Goal: Information Seeking & Learning: Learn about a topic

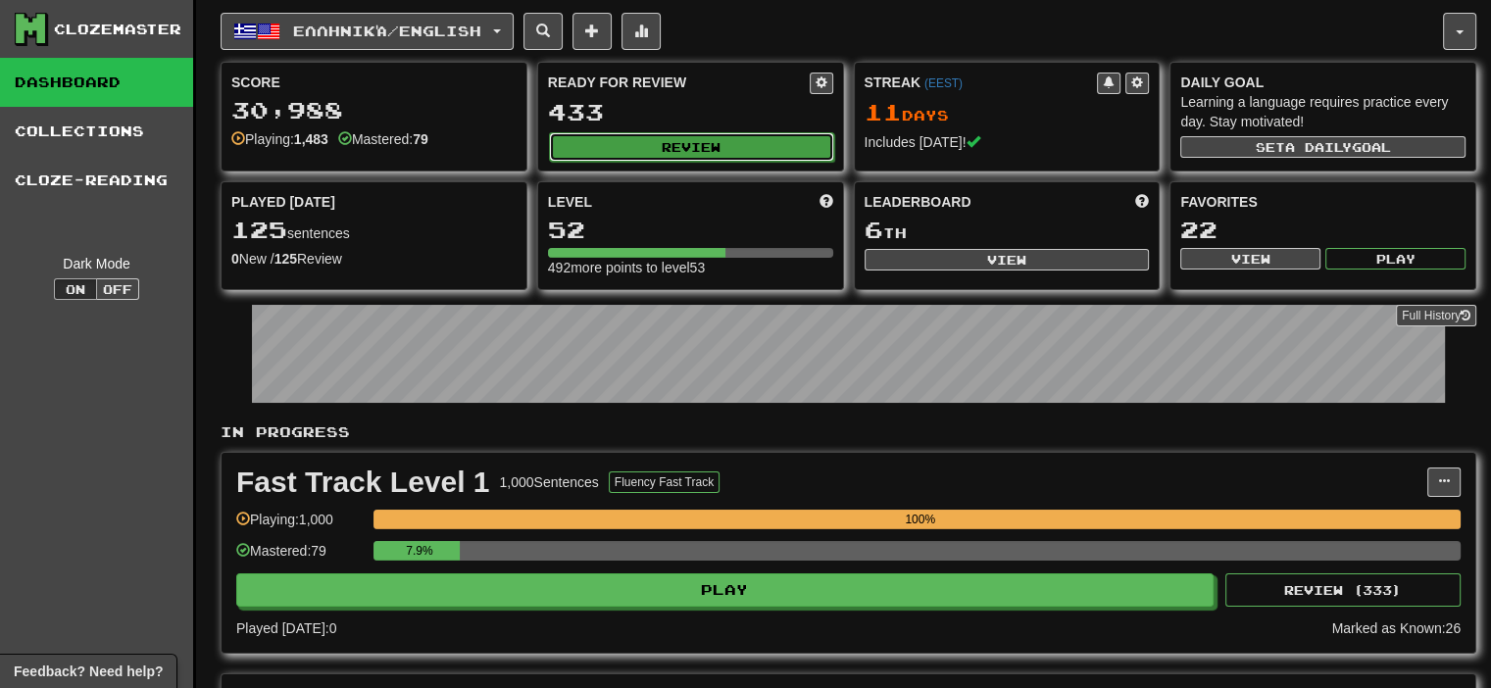
click at [788, 147] on button "Review" at bounding box center [691, 146] width 285 height 29
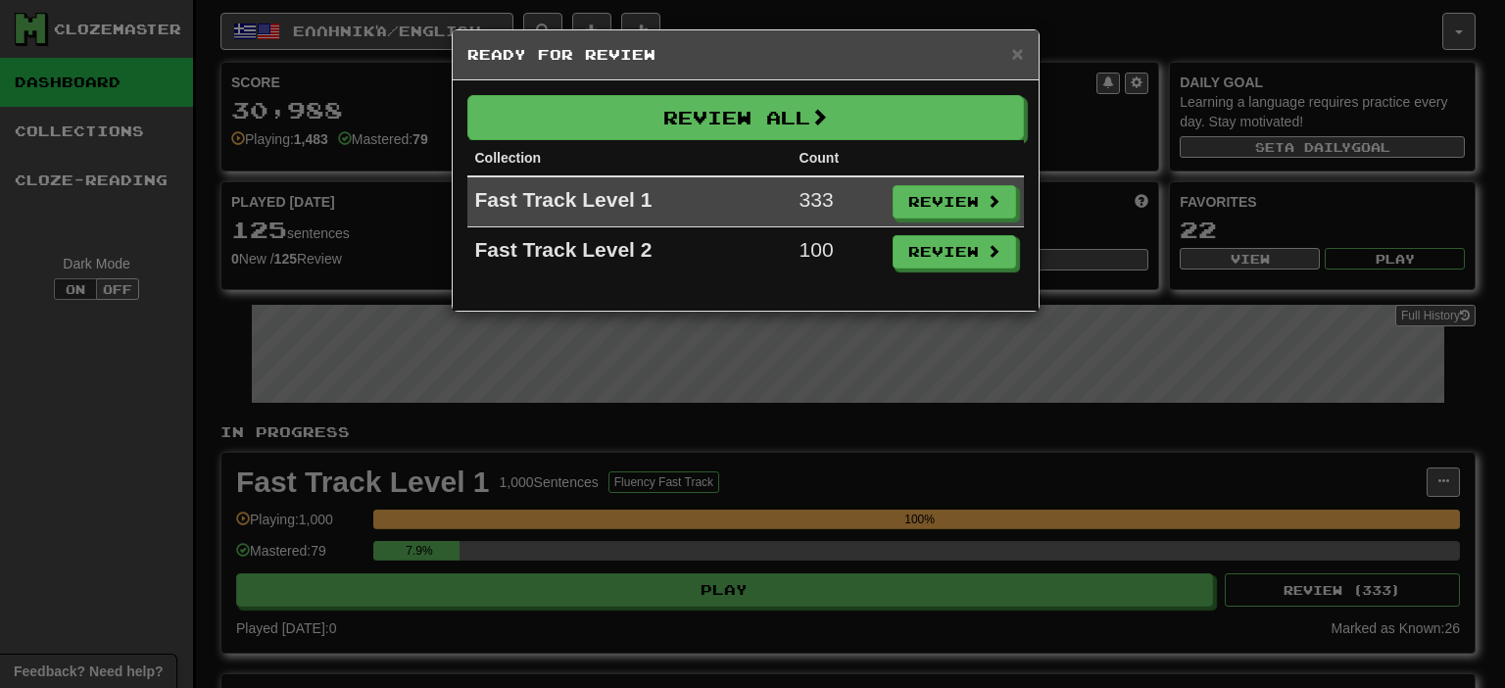
click at [960, 440] on div "× Ready for Review Review All Collection Count Fast Track Level 1 333 Review Fa…" at bounding box center [752, 344] width 1505 height 688
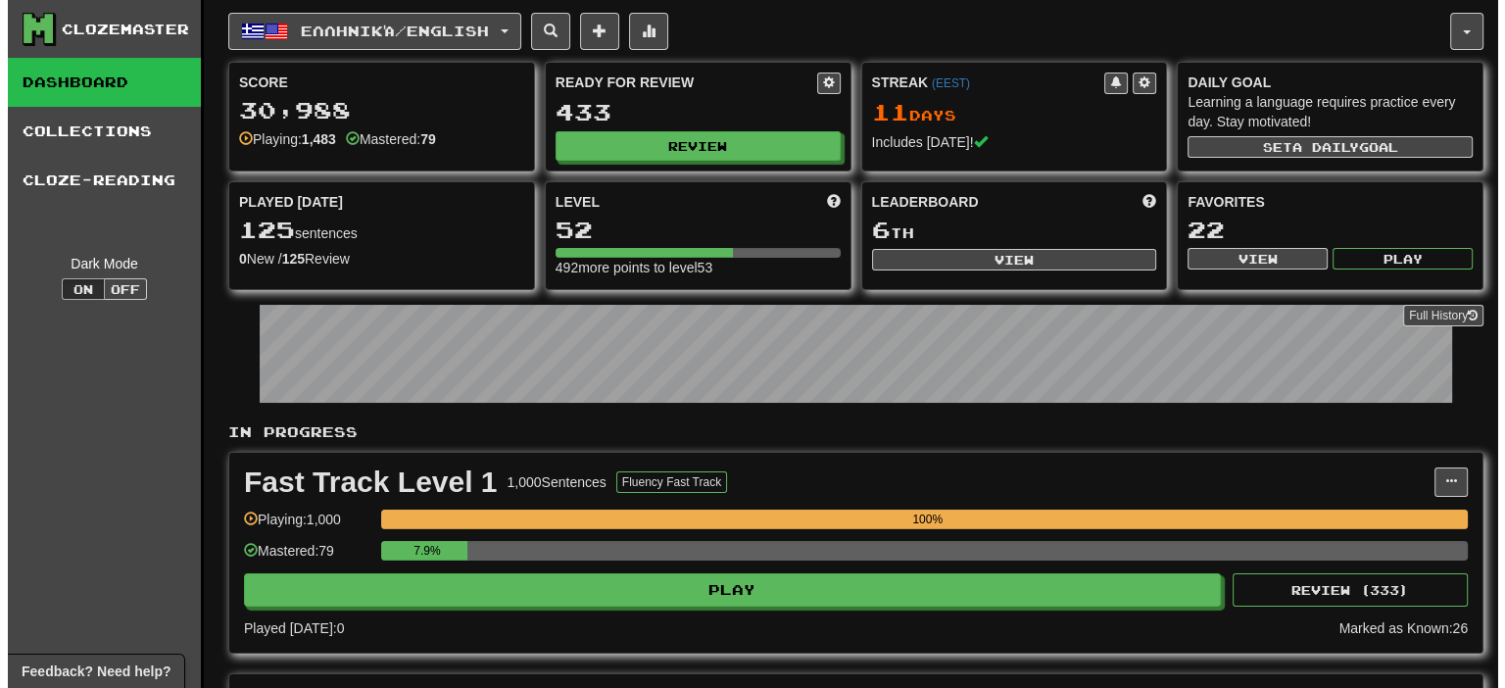
scroll to position [294, 0]
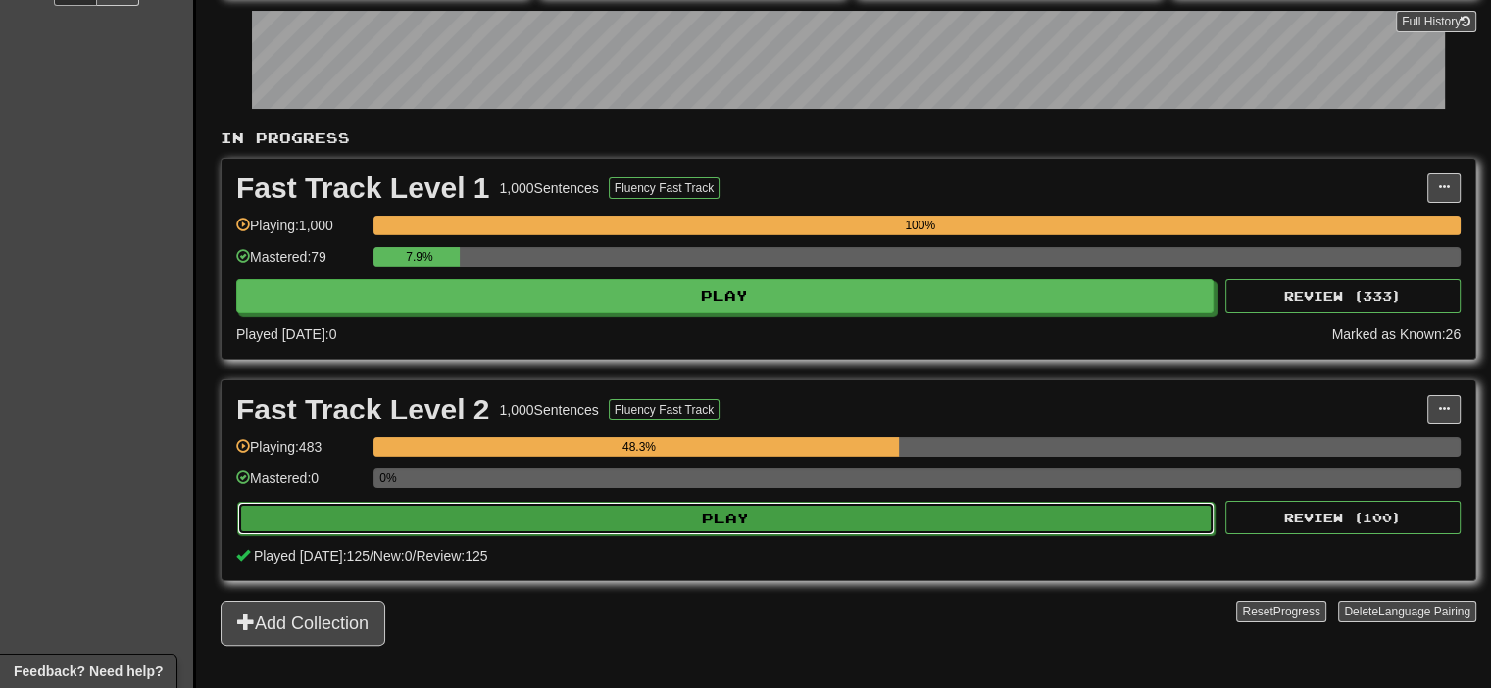
click at [685, 515] on button "Play" at bounding box center [725, 518] width 977 height 33
select select "**"
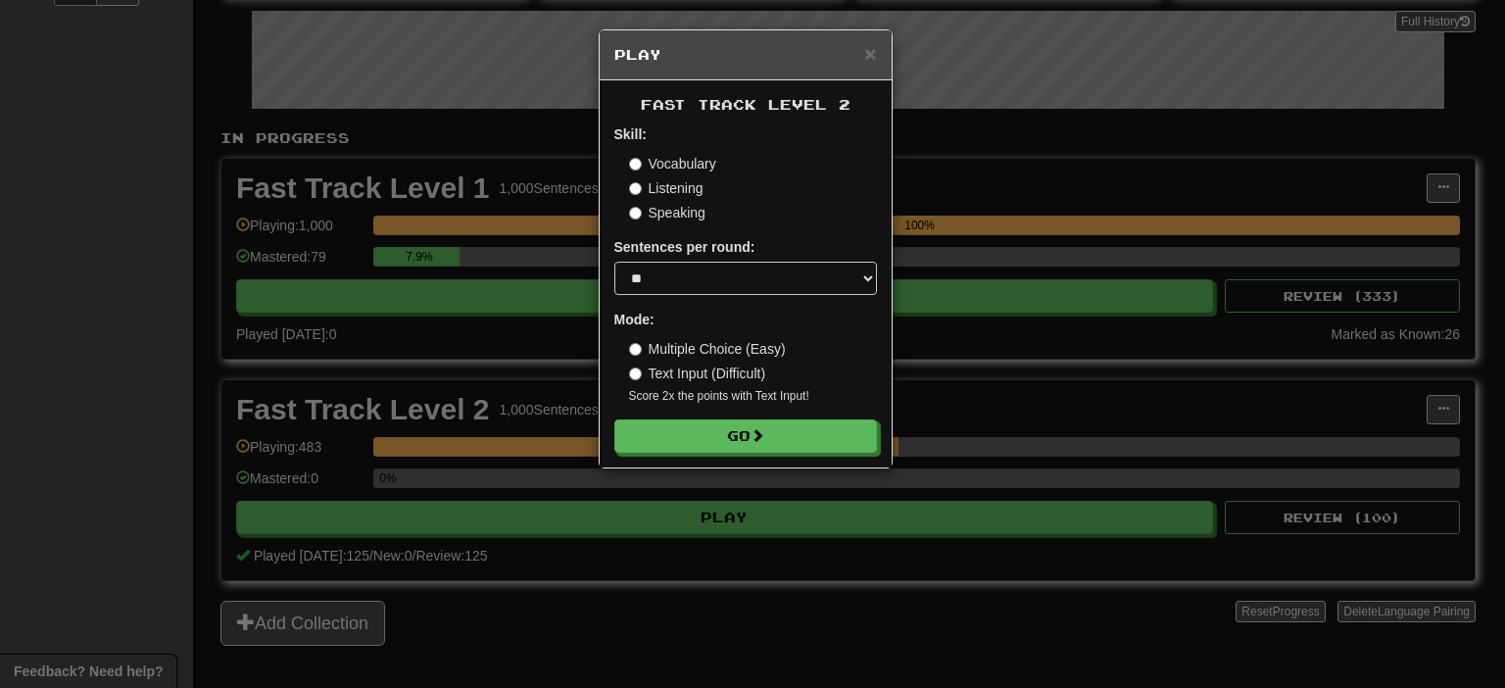
click at [721, 454] on div "Fast Track Level 2 Skill: Vocabulary Listening Speaking Sentences per round: * …" at bounding box center [746, 273] width 292 height 387
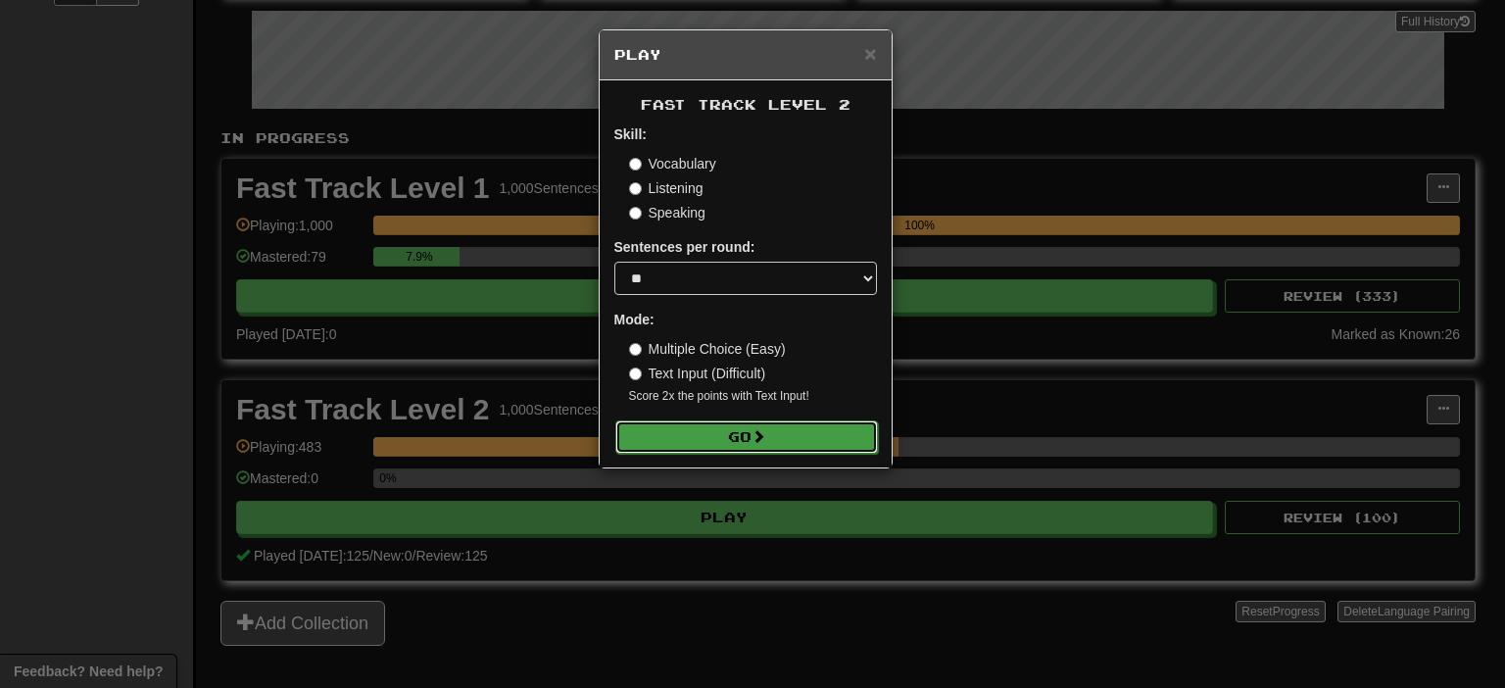
click at [739, 435] on button "Go" at bounding box center [746, 436] width 263 height 33
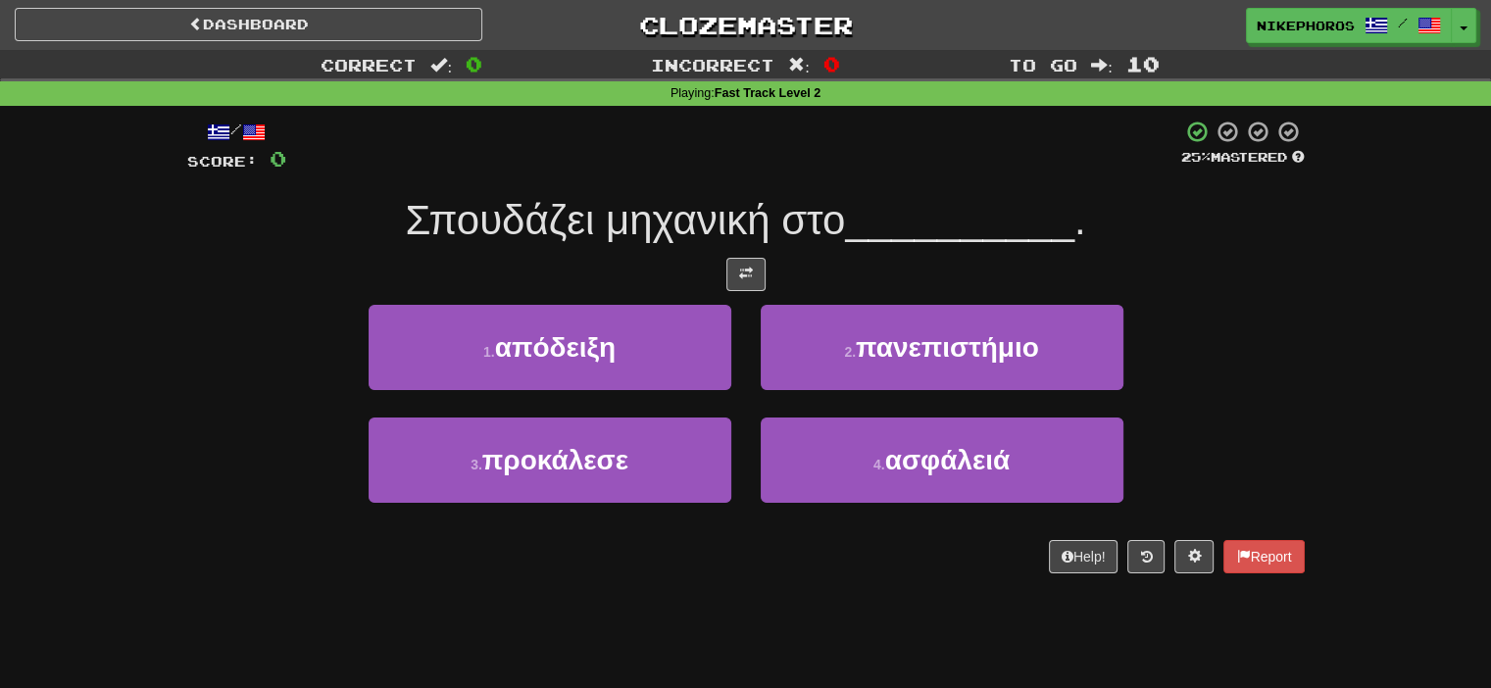
click at [1157, 230] on div "Σπουδάζει μηχανική στο __________ ." at bounding box center [745, 221] width 1117 height 54
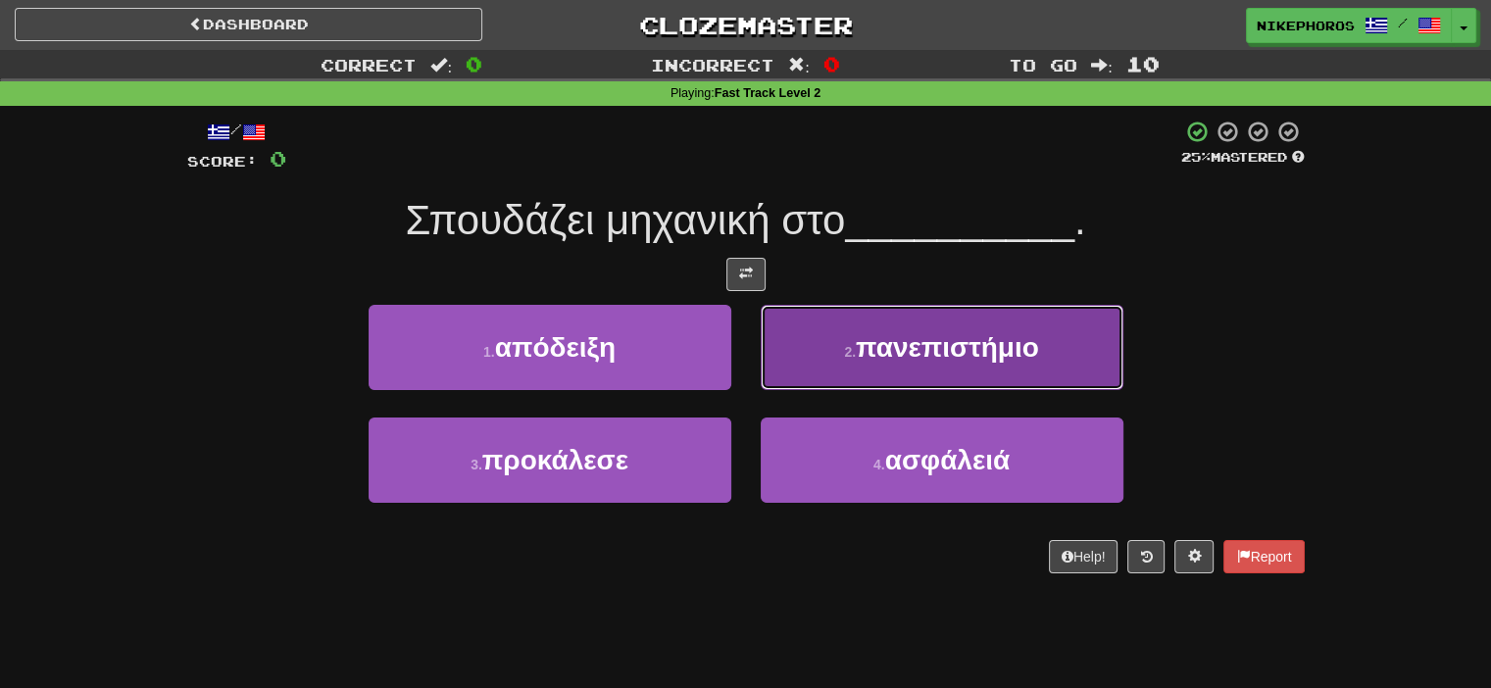
click at [900, 342] on span "πανεπιστήμιο" at bounding box center [947, 347] width 183 height 30
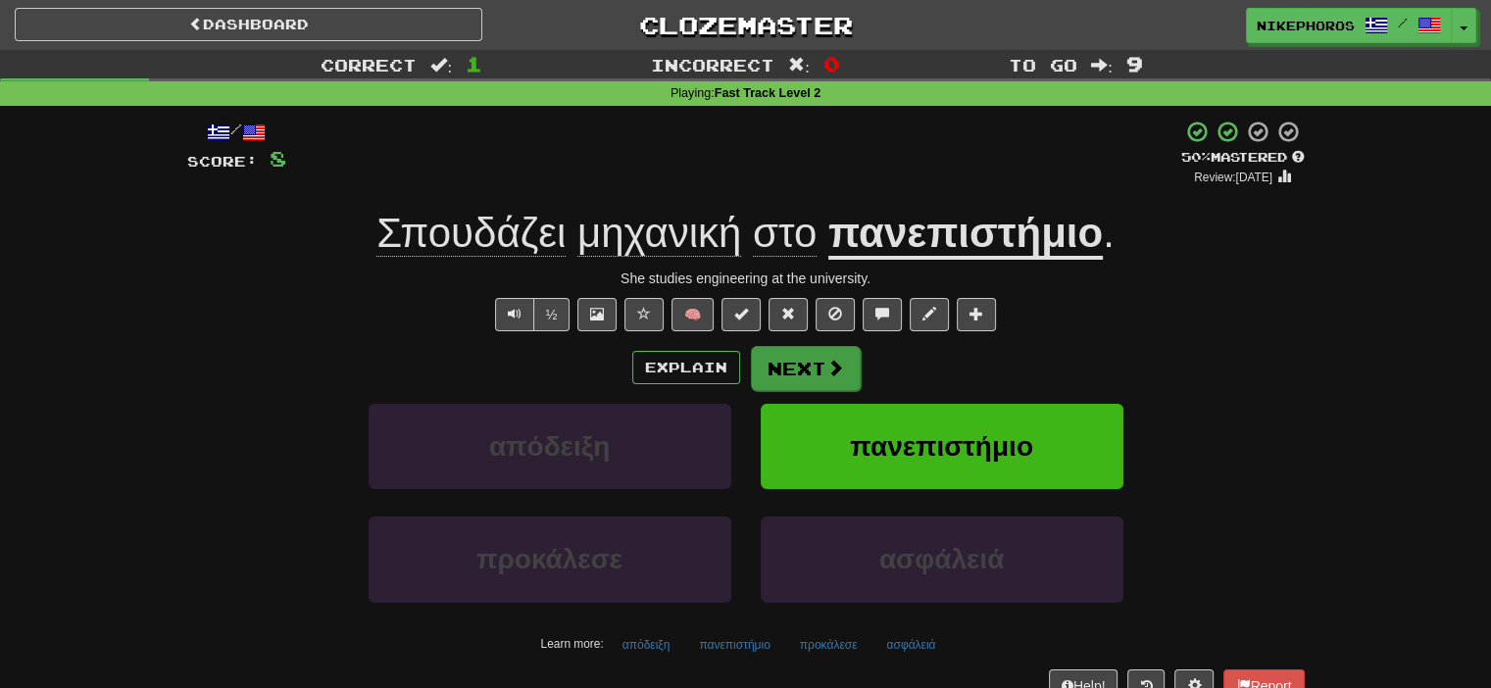
click at [830, 339] on div "/ Score: 8 + 8 50 % Mastered Review: [DATE] Σπουδάζει μηχανική στο πανεπιστήμιο…" at bounding box center [745, 411] width 1117 height 582
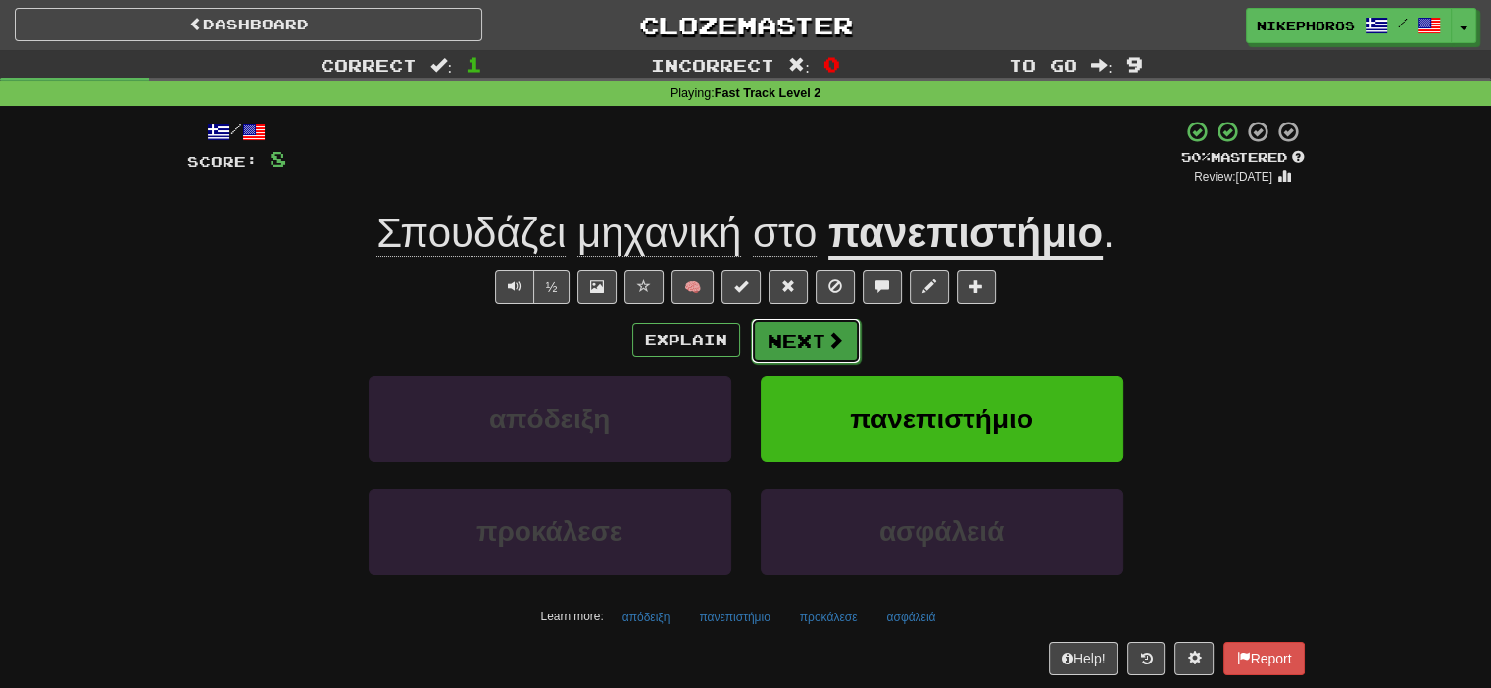
click at [829, 342] on span at bounding box center [835, 340] width 18 height 18
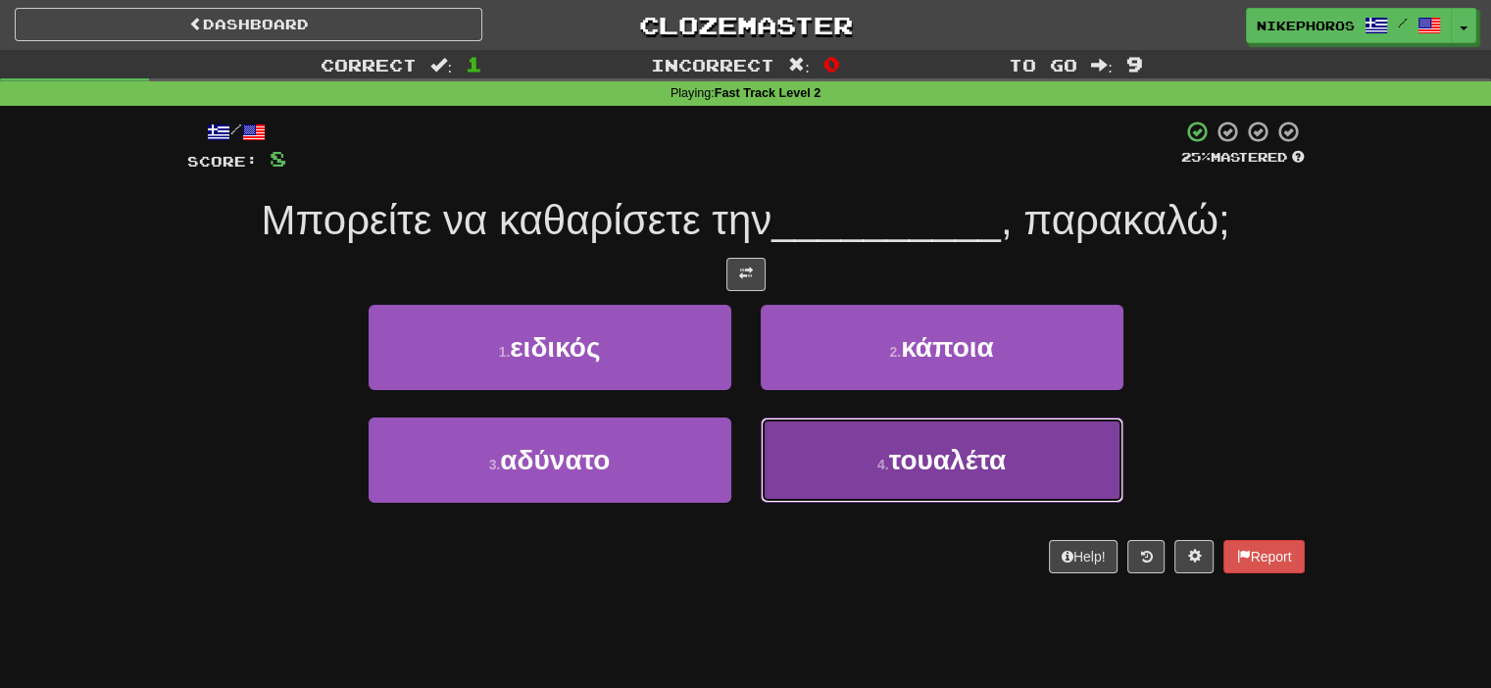
click at [989, 477] on button "4 . τουαλέτα" at bounding box center [941, 459] width 363 height 85
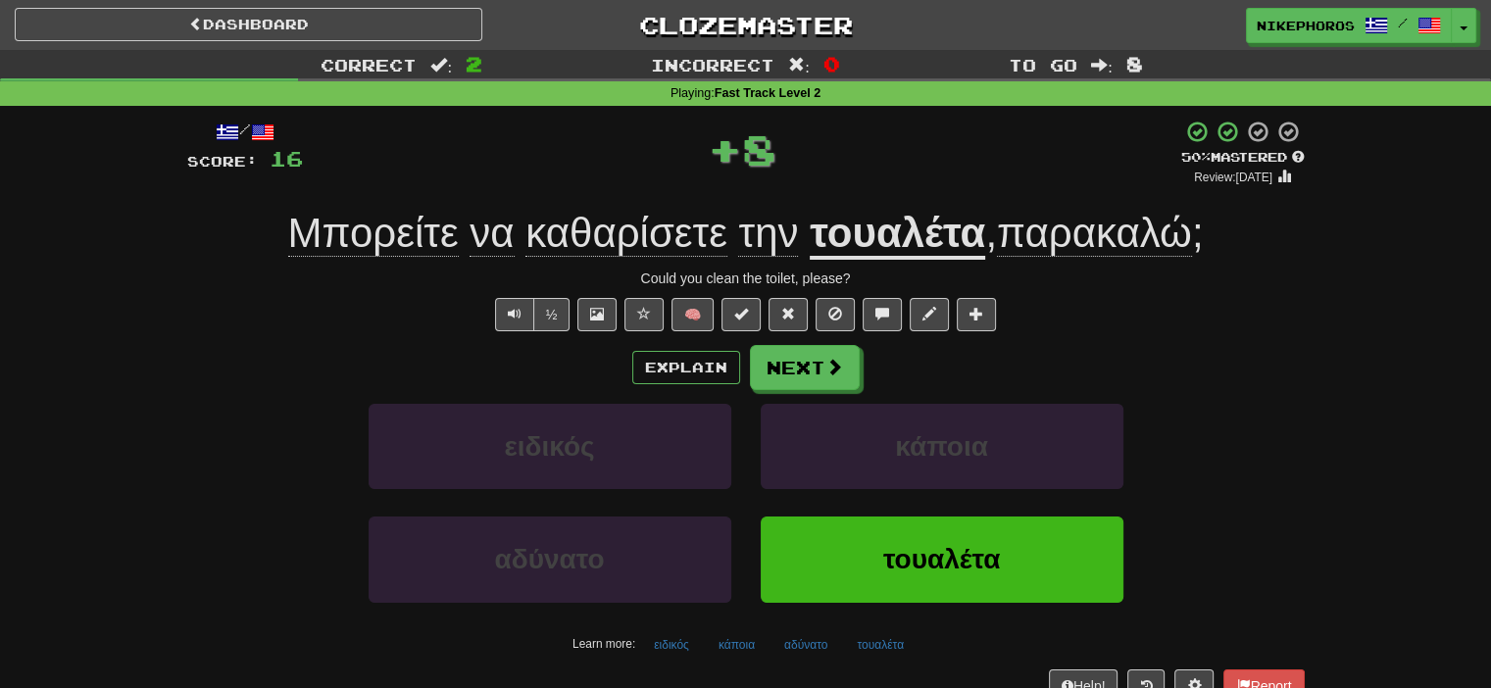
click at [336, 226] on span "Μπορείτε" at bounding box center [373, 233] width 171 height 47
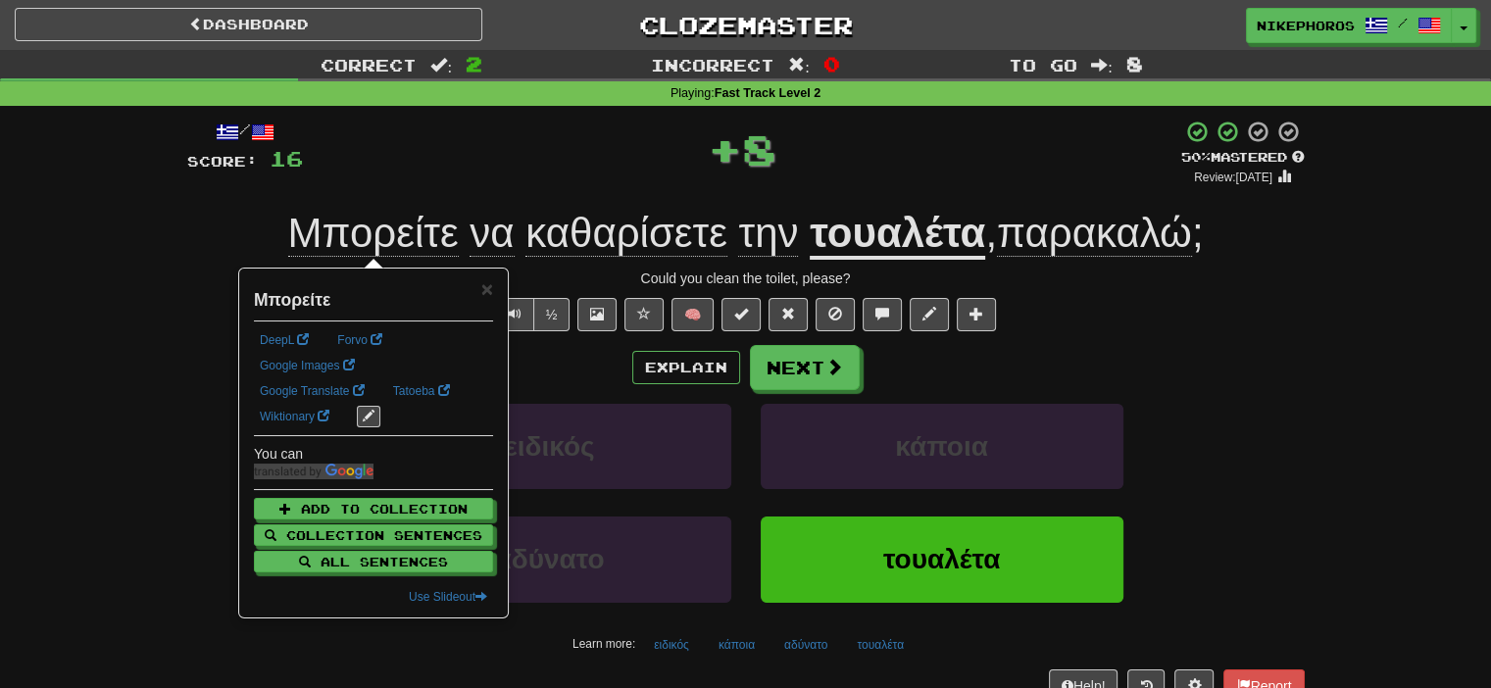
click at [482, 120] on div "+ 8" at bounding box center [742, 149] width 878 height 59
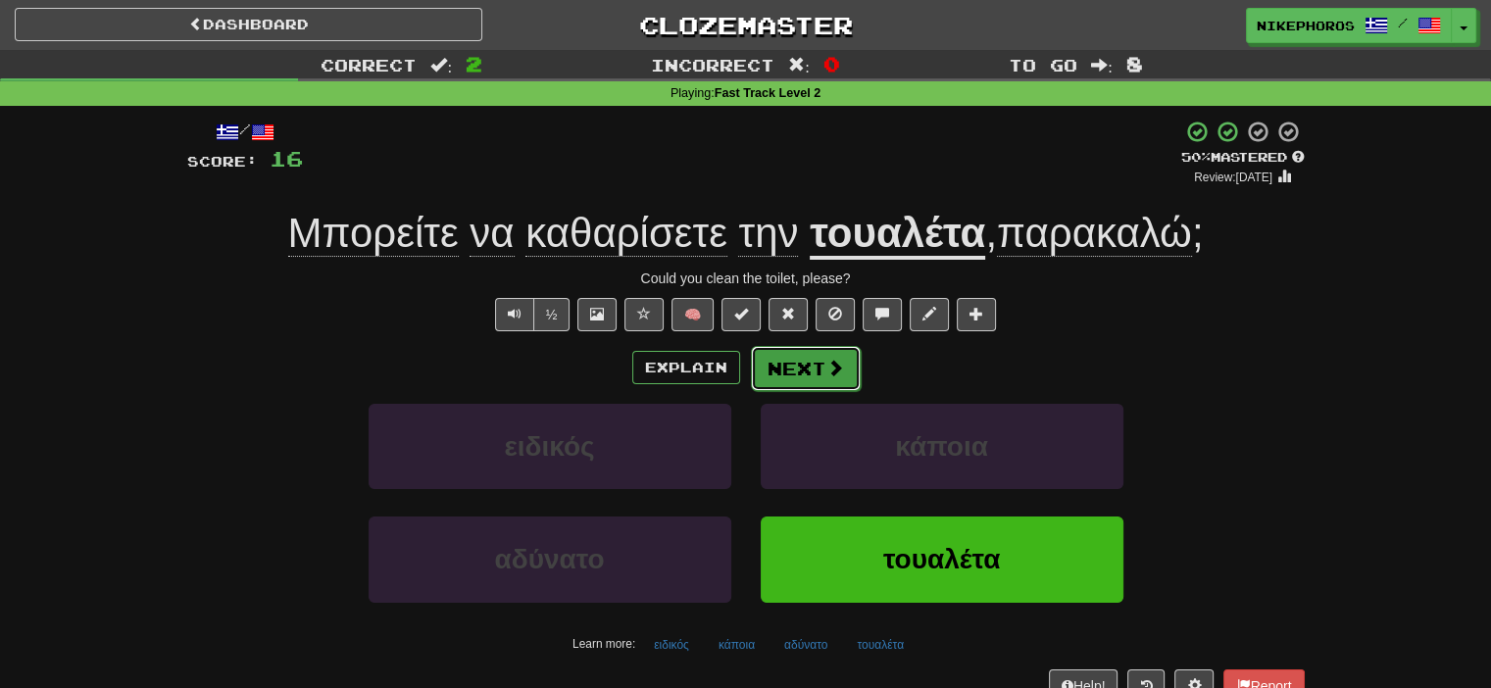
click at [811, 382] on button "Next" at bounding box center [806, 368] width 110 height 45
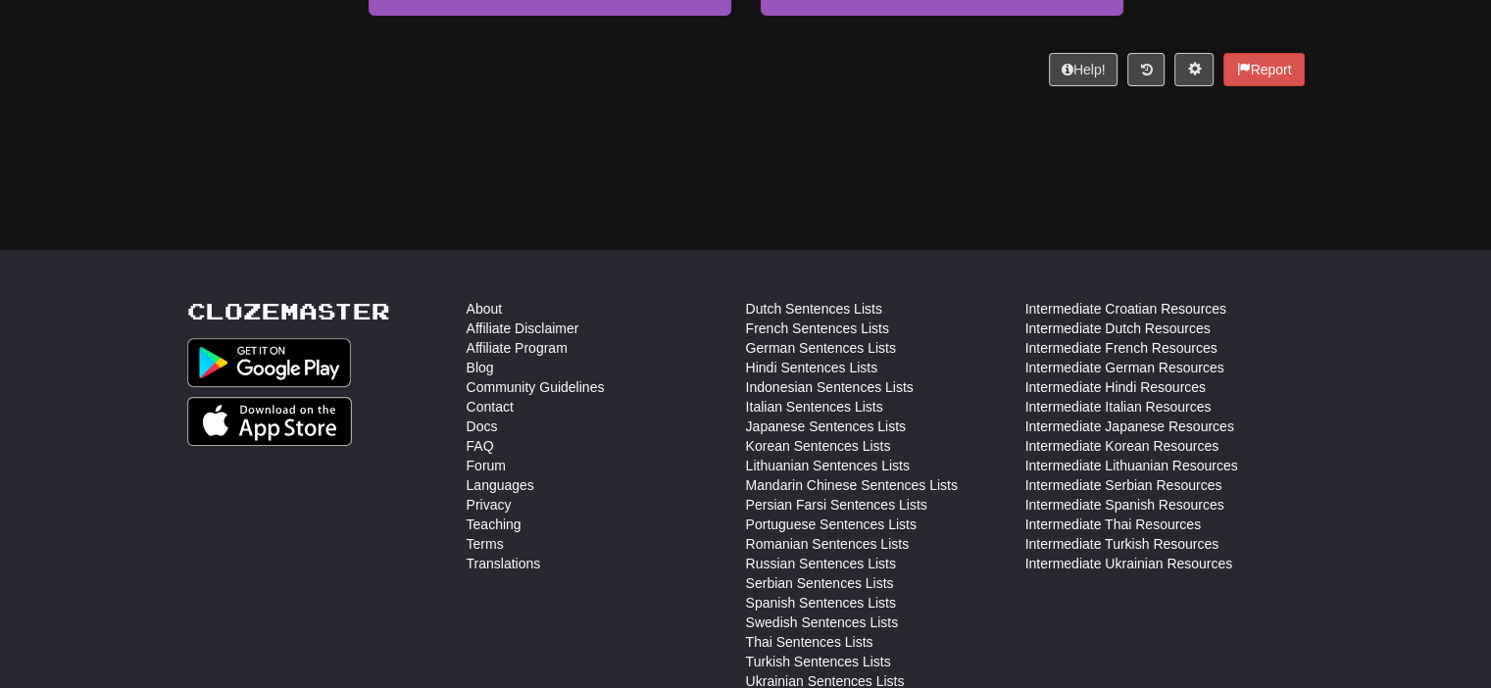
scroll to position [601, 0]
